Goal: Information Seeking & Learning: Find specific page/section

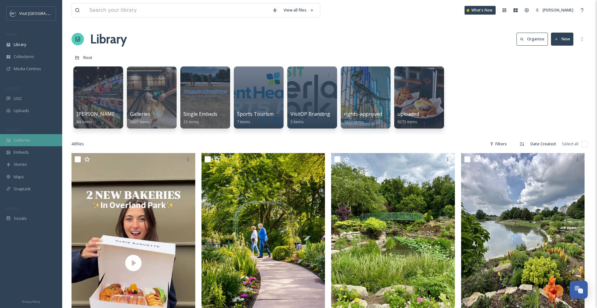
click at [27, 138] on span "Galleries" at bounding box center [22, 140] width 17 height 6
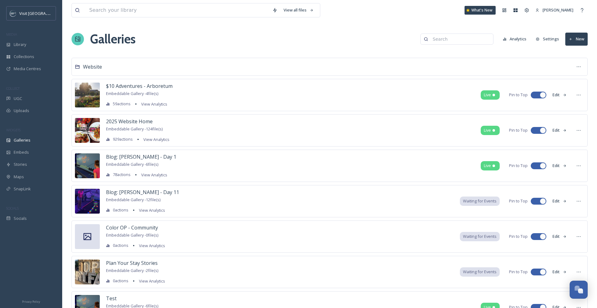
click at [585, 41] on button "New" at bounding box center [576, 39] width 22 height 13
click at [583, 51] on span "Gallery" at bounding box center [577, 54] width 13 height 6
click at [342, 138] on div "2025 Website Home Embeddable Gallery - 124 file(s) 929 actions View Analytics L…" at bounding box center [329, 130] width 516 height 32
click at [158, 85] on span "$10 Adventures - Arboretum" at bounding box center [139, 86] width 67 height 7
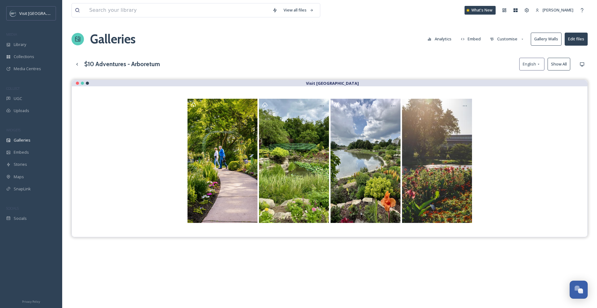
click at [504, 34] on button "Customise" at bounding box center [507, 39] width 41 height 12
click at [509, 51] on div "Layout" at bounding box center [508, 53] width 43 height 12
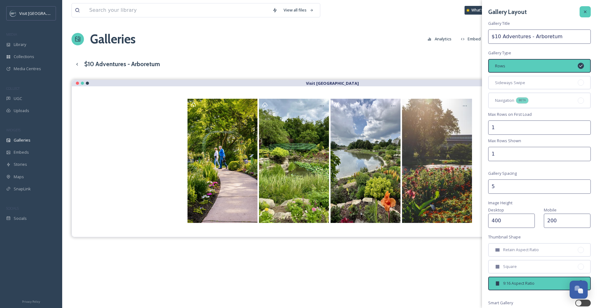
click at [580, 12] on div at bounding box center [584, 11] width 11 height 11
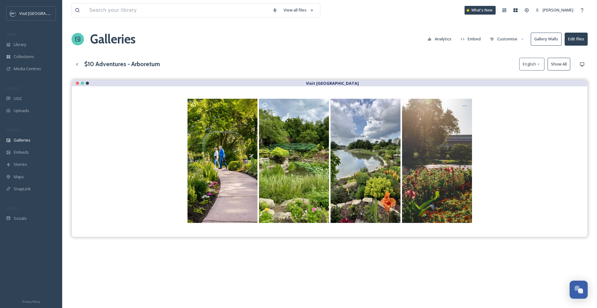
click at [516, 42] on button "Customise" at bounding box center [507, 39] width 41 height 12
click at [517, 60] on div "Thumbnails" at bounding box center [508, 65] width 43 height 12
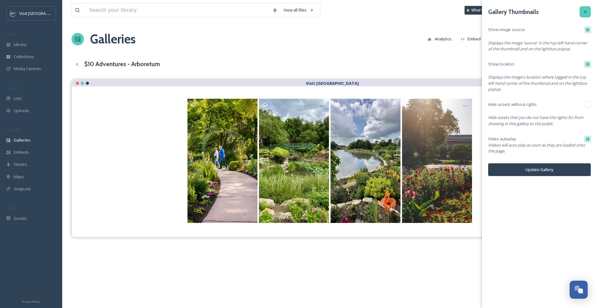
click at [583, 10] on icon at bounding box center [584, 11] width 5 height 5
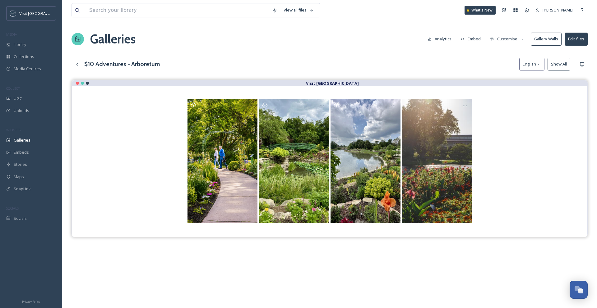
click at [544, 41] on button "Gallery Walls" at bounding box center [546, 39] width 31 height 13
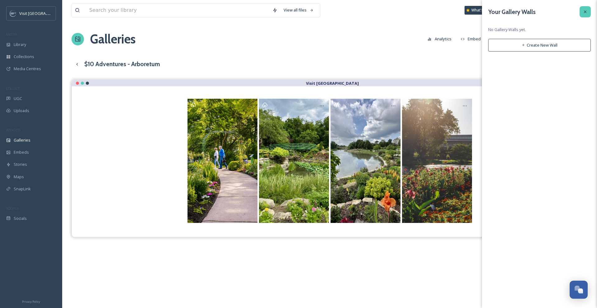
click at [584, 12] on icon at bounding box center [584, 11] width 5 height 5
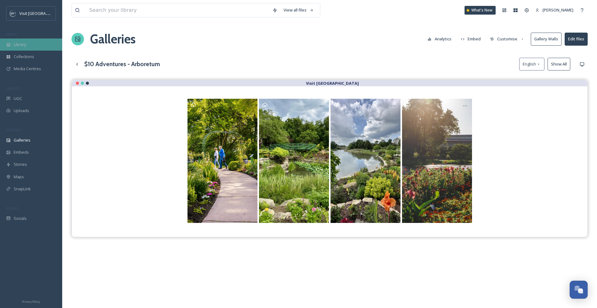
click at [23, 44] on span "Library" at bounding box center [20, 45] width 12 height 6
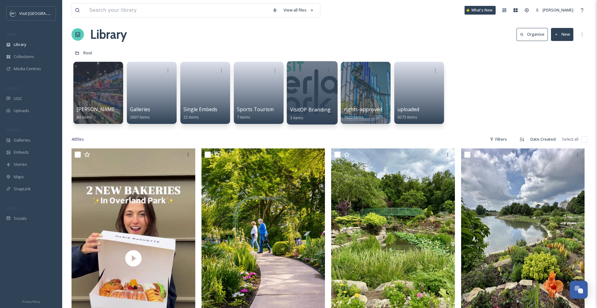
scroll to position [7, 0]
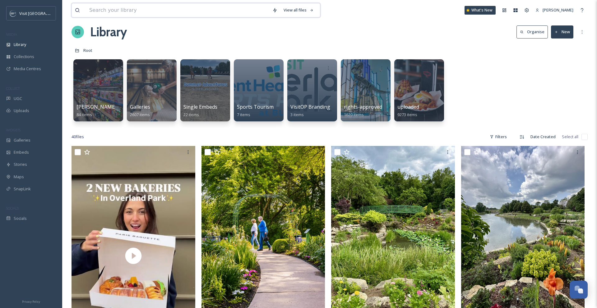
click at [126, 10] on input at bounding box center [177, 10] width 183 height 14
type input "museum at prairiefire"
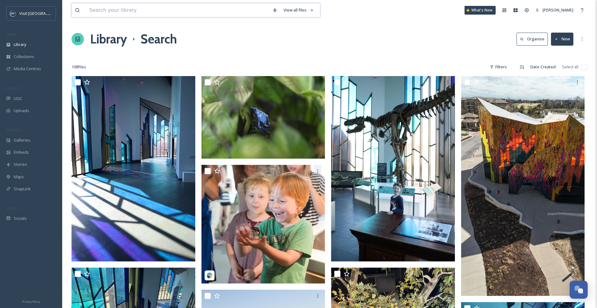
click at [127, 13] on input at bounding box center [177, 10] width 183 height 14
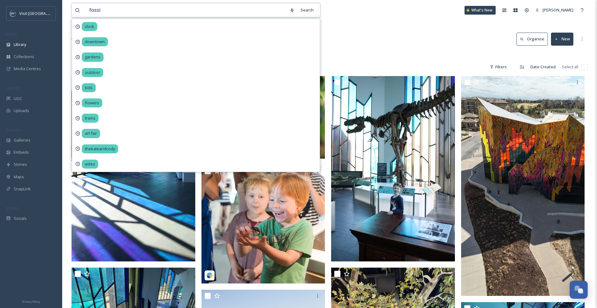
type input "fossil"
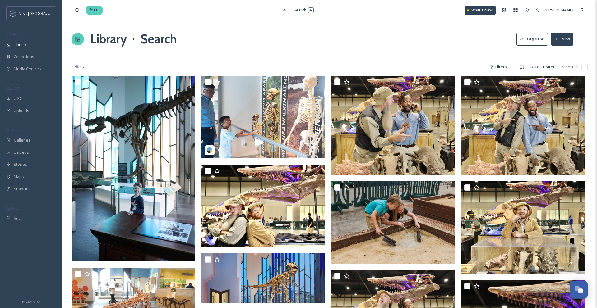
click at [381, 30] on div "Library Search Organise New" at bounding box center [329, 39] width 516 height 19
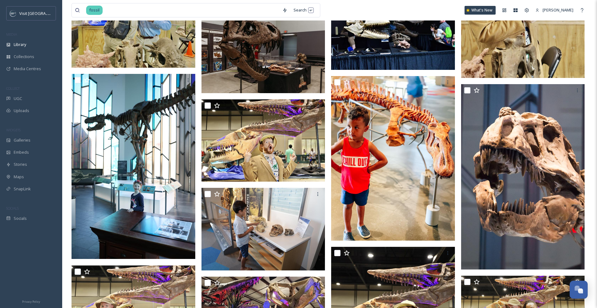
scroll to position [389, 0]
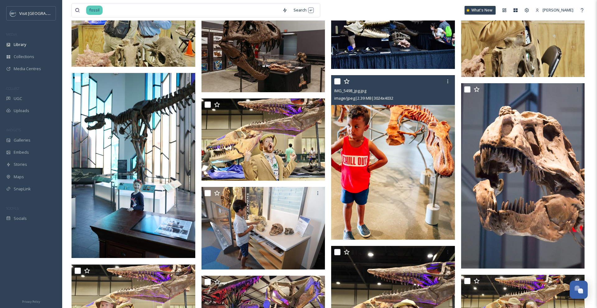
click at [393, 131] on img at bounding box center [393, 157] width 124 height 165
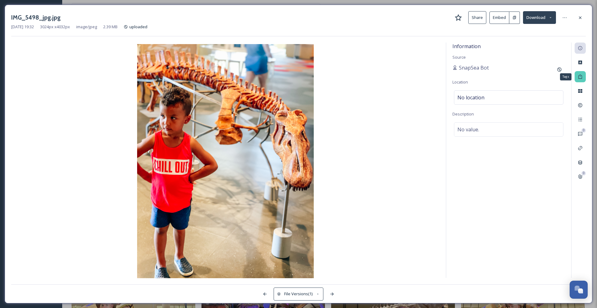
click at [578, 75] on icon at bounding box center [580, 77] width 4 height 4
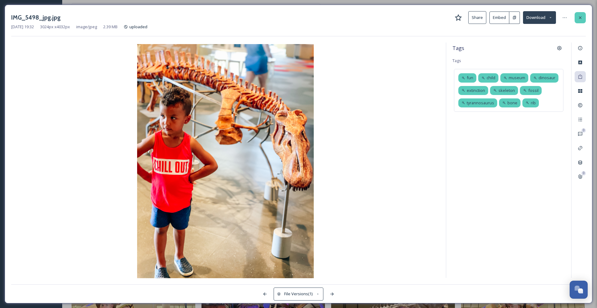
click at [579, 18] on icon at bounding box center [580, 17] width 2 height 2
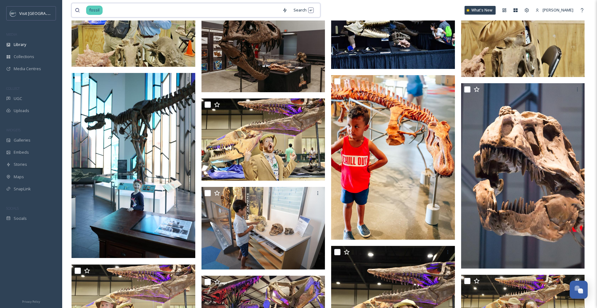
click at [191, 13] on input at bounding box center [191, 10] width 176 height 14
type input "f"
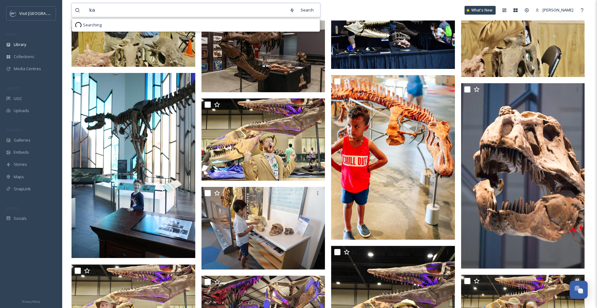
type input "k"
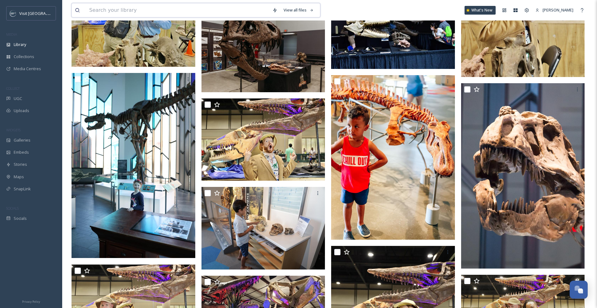
type input "t"
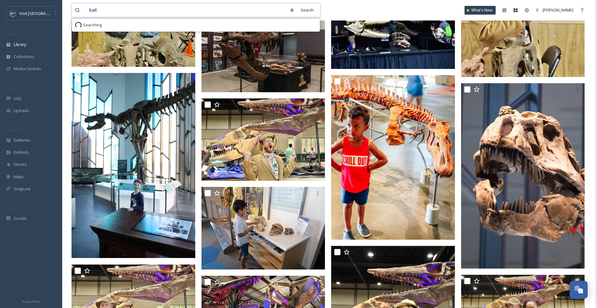
type input "[PERSON_NAME]"
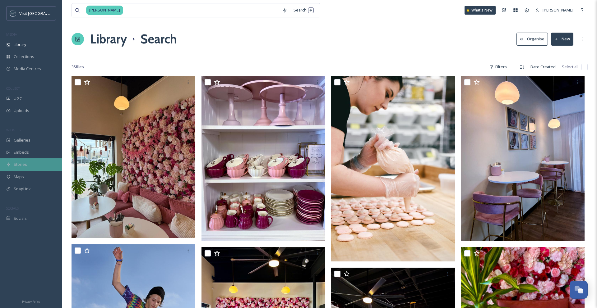
click at [30, 165] on div "Stories" at bounding box center [31, 165] width 62 height 12
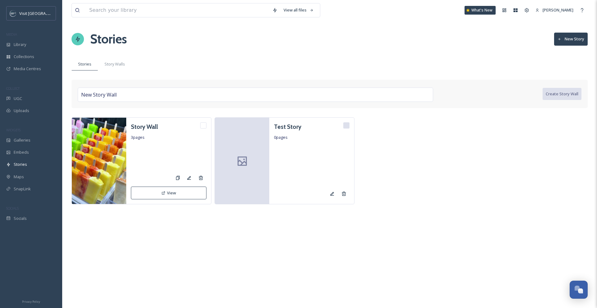
click at [26, 36] on div "MEDIA" at bounding box center [31, 34] width 62 height 8
click at [26, 44] on span "Library" at bounding box center [20, 45] width 12 height 6
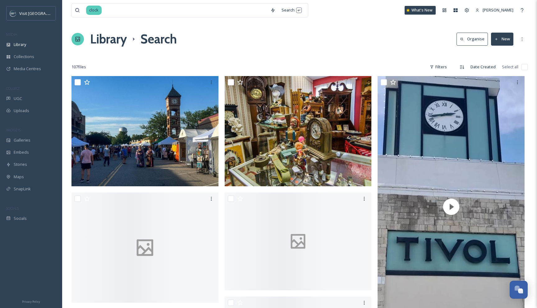
scroll to position [1145, 0]
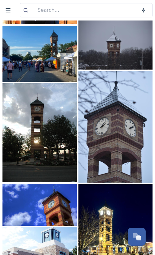
scroll to position [620, 0]
